Goal: Obtain resource: Download file/media

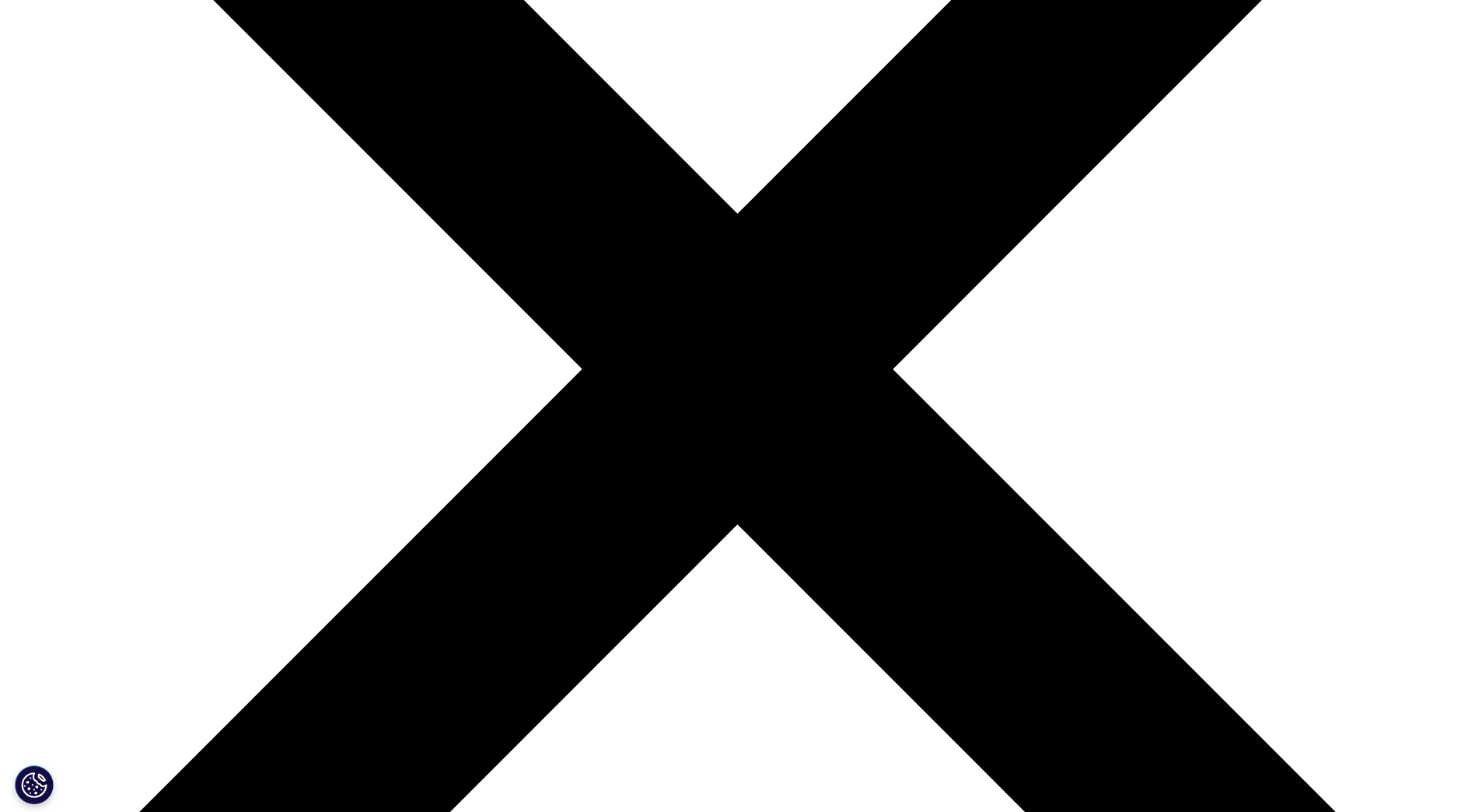
scroll to position [622, 0]
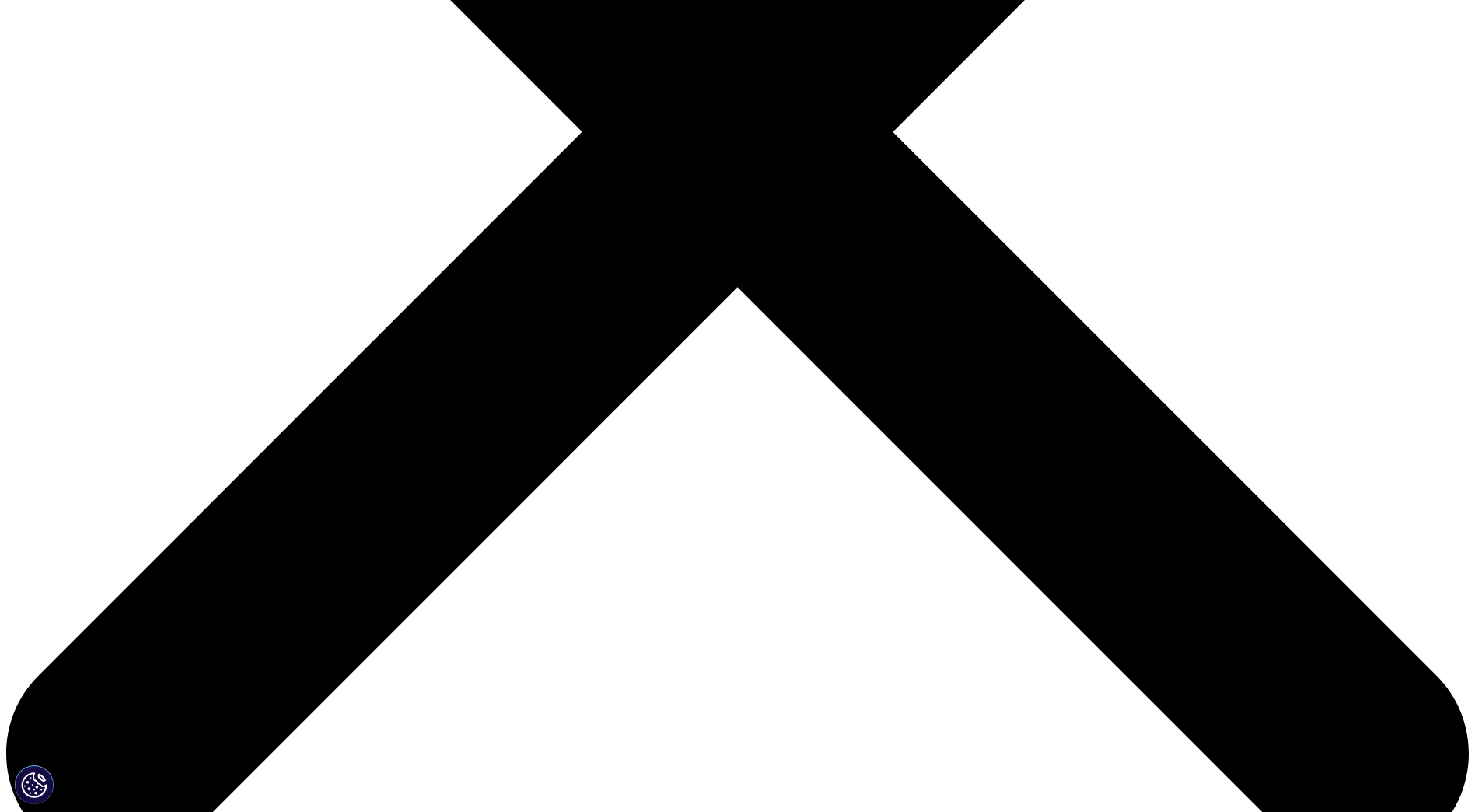
drag, startPoint x: 378, startPoint y: 432, endPoint x: 504, endPoint y: 488, distance: 137.9
drag, startPoint x: 504, startPoint y: 488, endPoint x: 365, endPoint y: 458, distance: 142.2
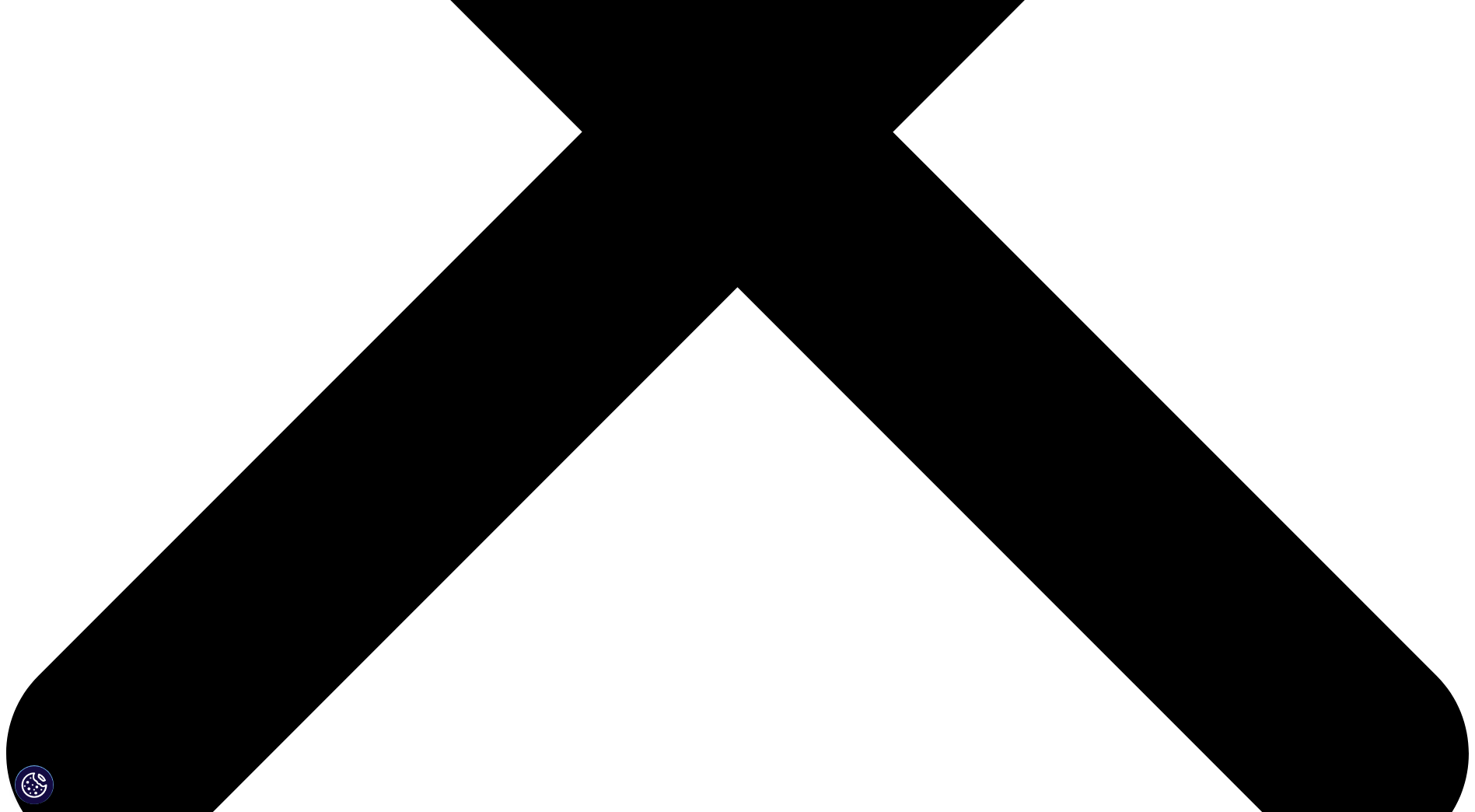
drag, startPoint x: 856, startPoint y: 548, endPoint x: 937, endPoint y: 572, distance: 84.5
